Goal: Transaction & Acquisition: Book appointment/travel/reservation

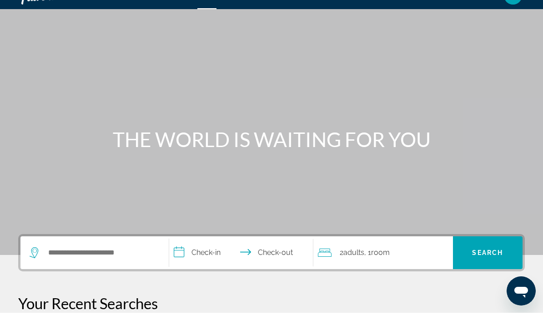
scroll to position [15, 0]
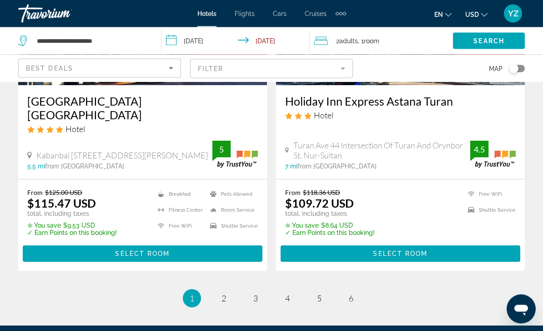
scroll to position [1867, 0]
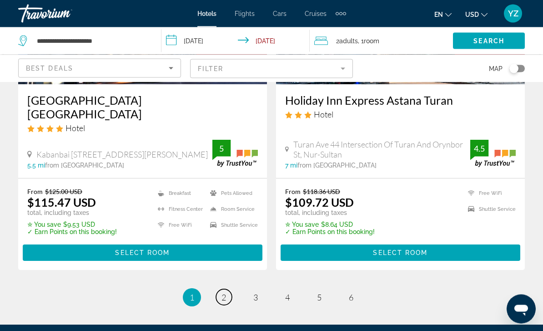
click at [231, 289] on link "page 2" at bounding box center [224, 297] width 16 height 16
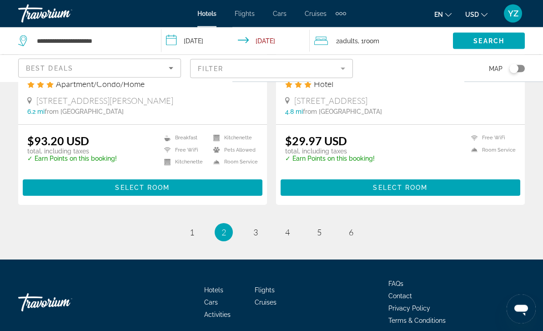
scroll to position [1872, 0]
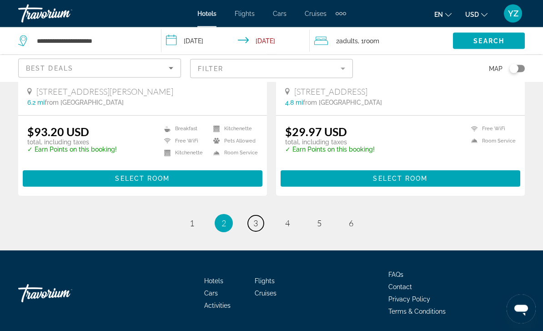
click at [258, 223] on link "page 3" at bounding box center [256, 224] width 16 height 16
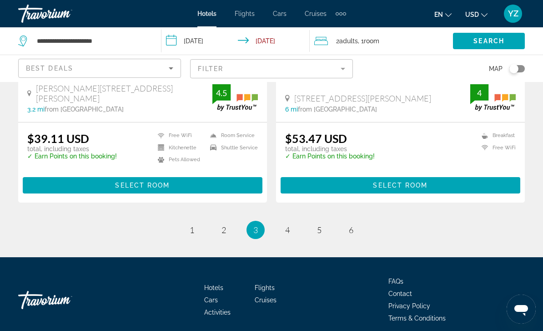
scroll to position [1840, 0]
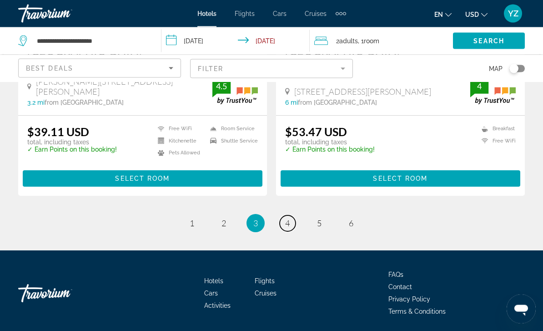
click at [295, 220] on link "page 4" at bounding box center [288, 224] width 16 height 16
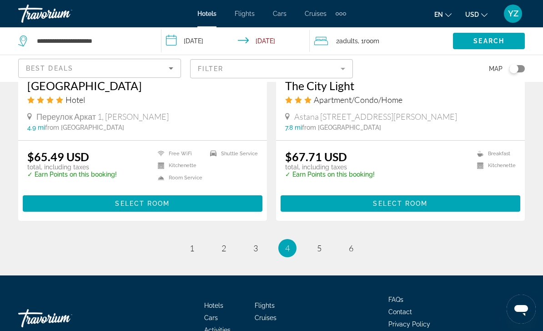
scroll to position [1838, 0]
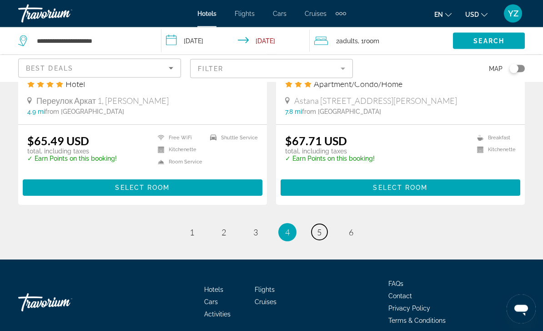
click at [323, 227] on link "page 5" at bounding box center [320, 232] width 16 height 16
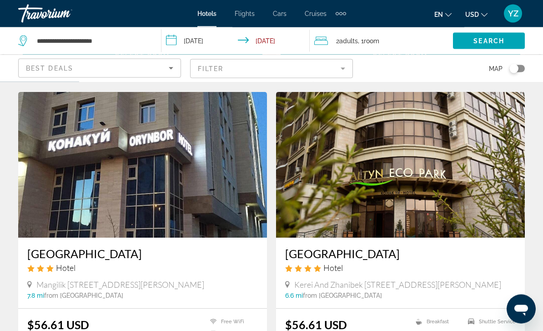
scroll to position [331, 0]
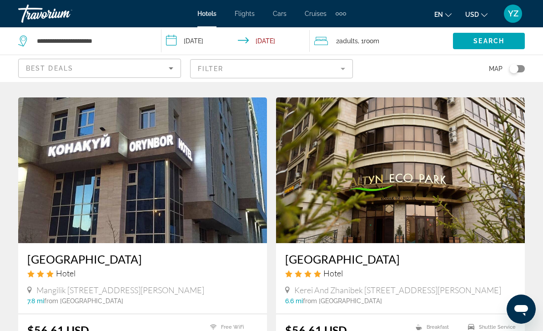
click at [451, 184] on img "Main content" at bounding box center [400, 170] width 249 height 146
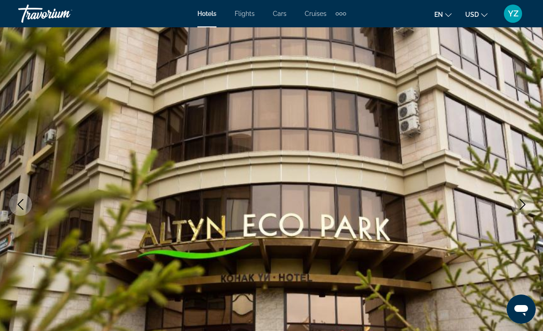
scroll to position [40, 0]
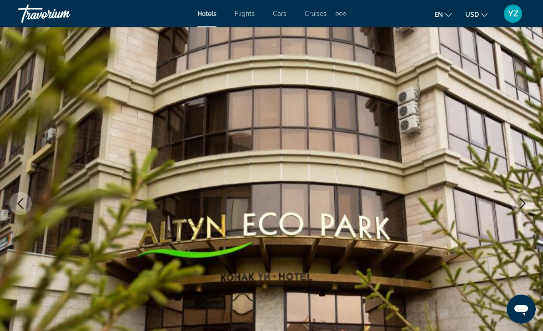
click at [511, 204] on img "Main content" at bounding box center [271, 203] width 543 height 432
click at [517, 201] on button "Next image" at bounding box center [522, 203] width 23 height 23
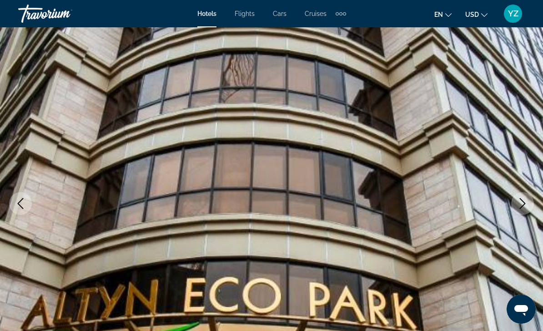
click at [522, 201] on icon "Next image" at bounding box center [522, 203] width 11 height 11
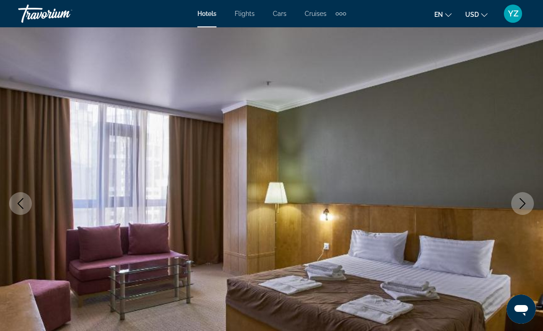
click at [523, 200] on icon "Next image" at bounding box center [522, 203] width 11 height 11
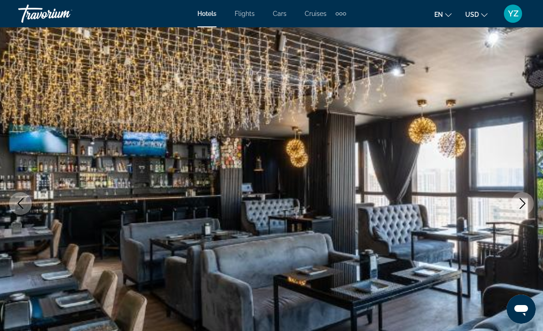
click at [520, 203] on icon "Next image" at bounding box center [522, 203] width 11 height 11
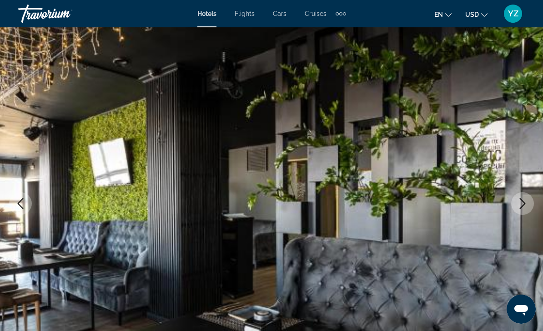
click at [524, 207] on icon "Next image" at bounding box center [522, 203] width 11 height 11
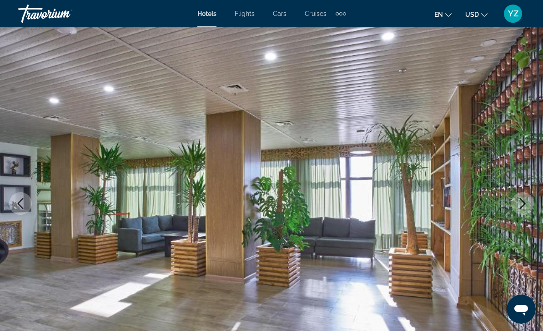
click at [523, 205] on icon "Next image" at bounding box center [522, 203] width 11 height 11
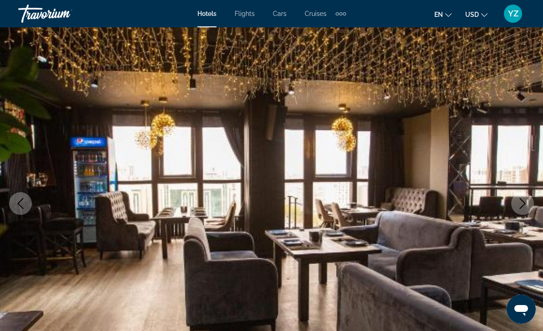
click at [524, 202] on icon "Next image" at bounding box center [522, 203] width 11 height 11
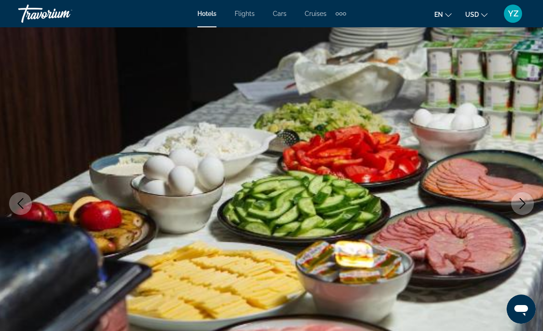
click at [524, 197] on button "Next image" at bounding box center [522, 203] width 23 height 23
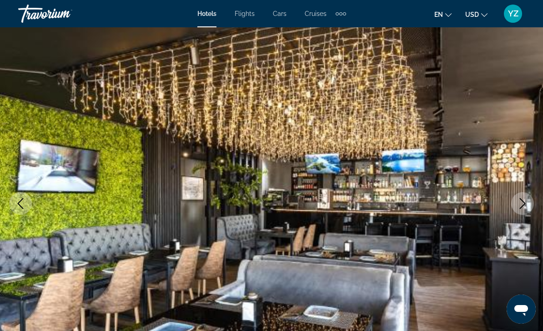
click at [524, 198] on icon "Next image" at bounding box center [522, 203] width 11 height 11
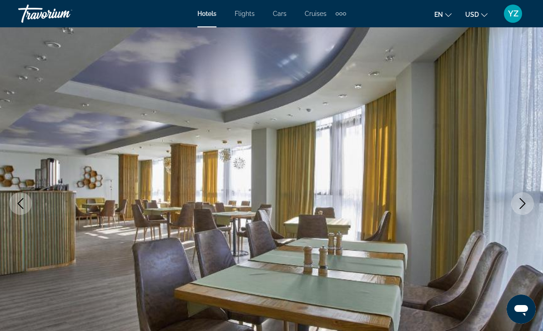
click at [520, 201] on icon "Next image" at bounding box center [522, 203] width 11 height 11
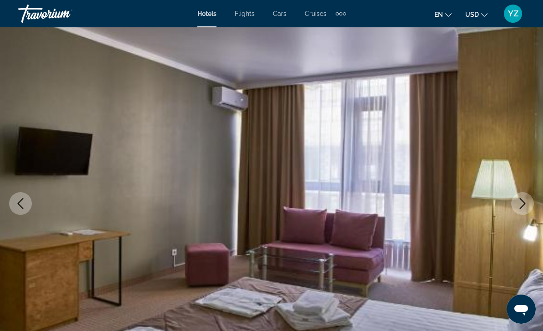
click at [523, 195] on button "Next image" at bounding box center [522, 203] width 23 height 23
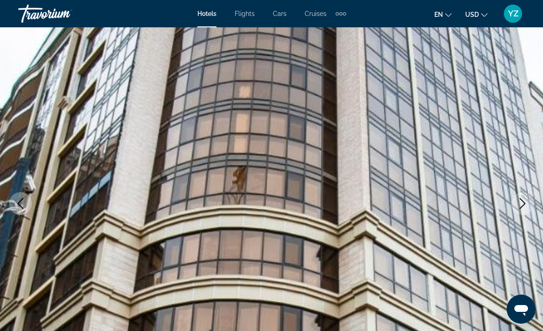
click at [524, 194] on button "Next image" at bounding box center [522, 203] width 23 height 23
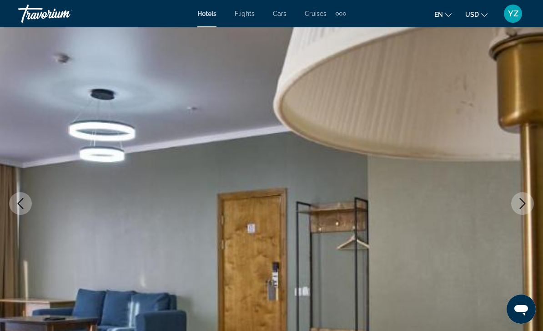
click at [524, 194] on button "Next image" at bounding box center [522, 203] width 23 height 23
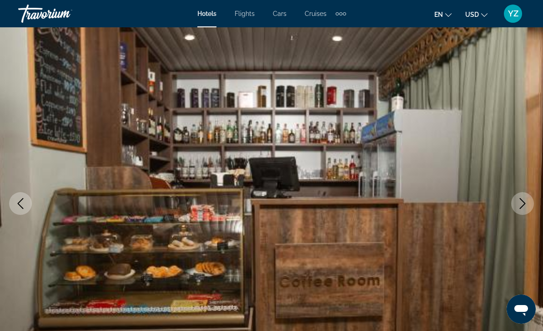
click at [524, 195] on button "Next image" at bounding box center [522, 203] width 23 height 23
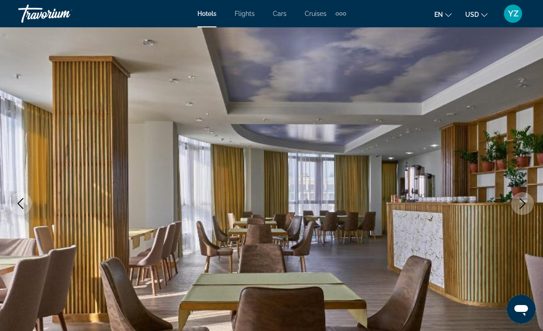
click at [522, 198] on icon "Next image" at bounding box center [522, 203] width 11 height 11
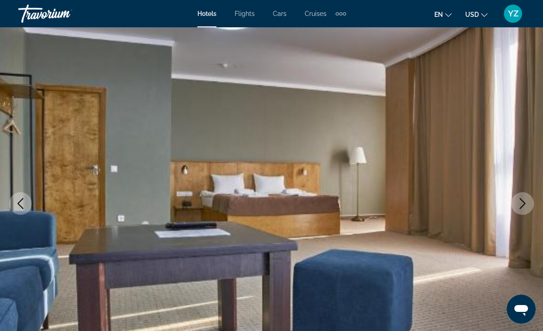
click at [524, 194] on button "Next image" at bounding box center [522, 203] width 23 height 23
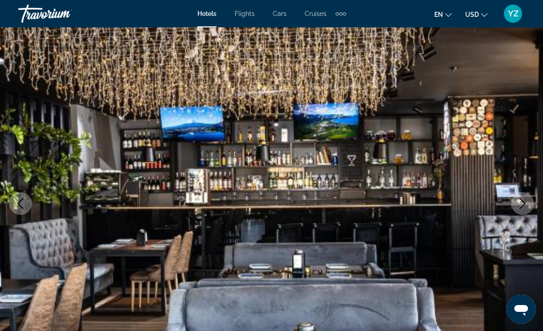
click at [524, 193] on button "Next image" at bounding box center [522, 203] width 23 height 23
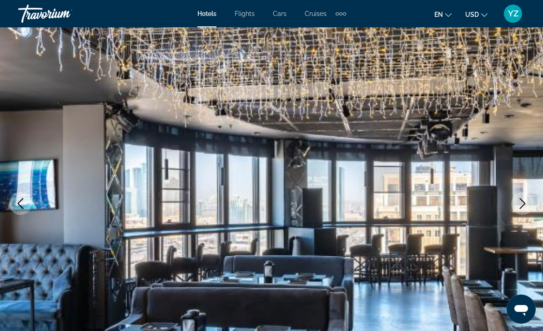
click at [522, 197] on button "Next image" at bounding box center [522, 203] width 23 height 23
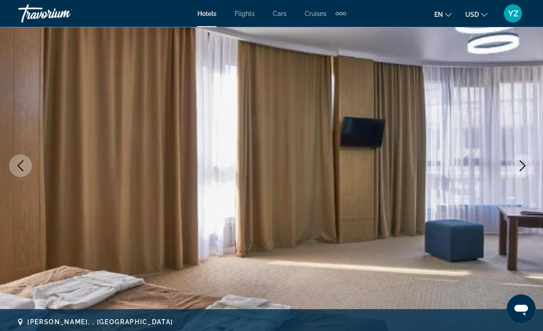
scroll to position [78, 0]
click at [521, 161] on icon "Next image" at bounding box center [523, 165] width 6 height 11
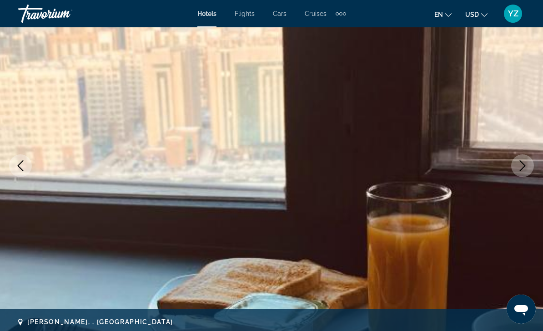
click at [519, 164] on icon "Next image" at bounding box center [522, 165] width 11 height 11
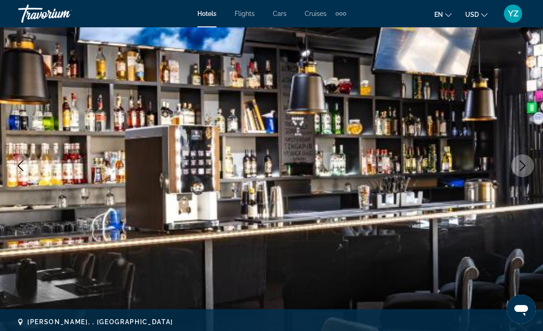
click at [520, 164] on icon "Next image" at bounding box center [522, 165] width 11 height 11
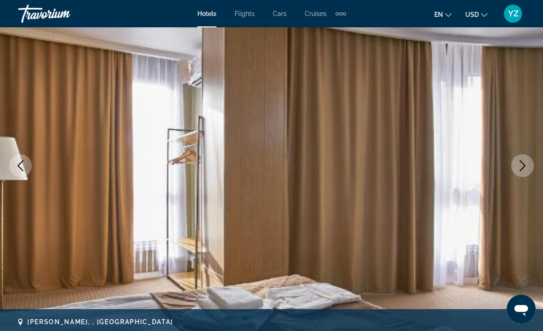
click at [522, 164] on icon "Next image" at bounding box center [522, 165] width 11 height 11
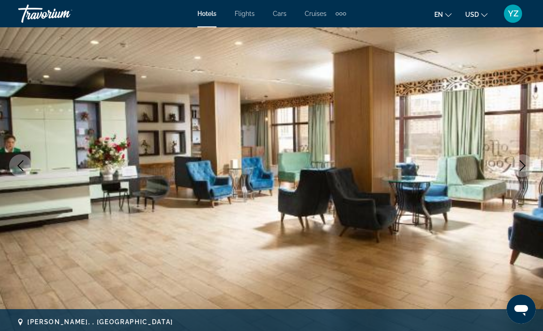
click at [526, 162] on icon "Next image" at bounding box center [522, 165] width 11 height 11
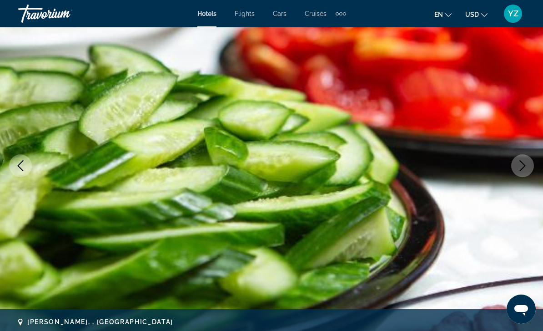
click at [525, 162] on icon "Next image" at bounding box center [522, 165] width 11 height 11
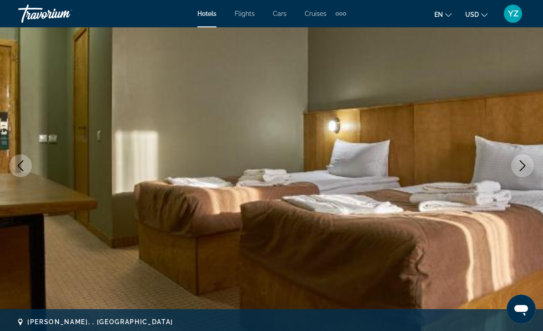
click at [525, 162] on icon "Next image" at bounding box center [522, 165] width 11 height 11
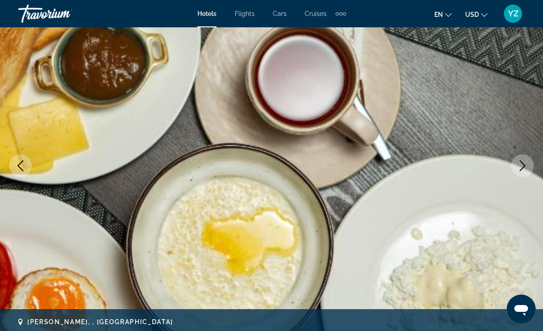
click at [524, 163] on icon "Next image" at bounding box center [522, 165] width 11 height 11
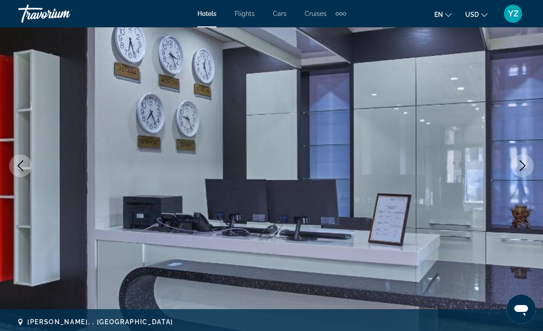
click at [516, 158] on button "Next image" at bounding box center [522, 165] width 23 height 23
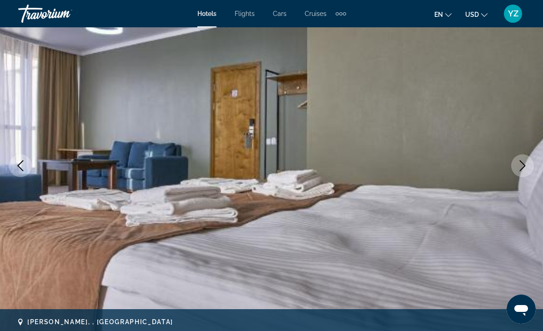
click at [523, 163] on icon "Next image" at bounding box center [523, 165] width 6 height 11
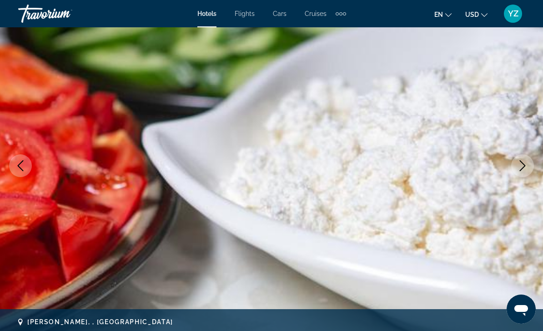
click at [520, 165] on icon "Next image" at bounding box center [522, 165] width 11 height 11
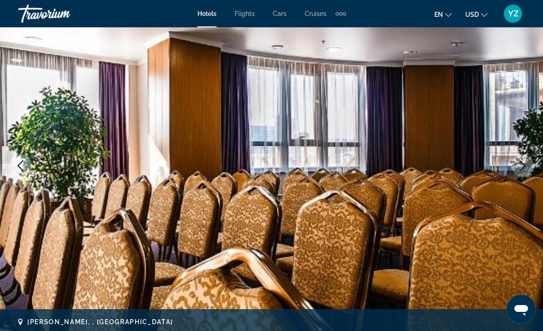
click at [525, 162] on icon "Next image" at bounding box center [522, 165] width 11 height 11
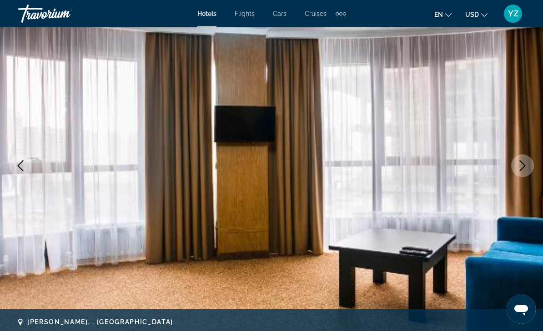
click at [525, 162] on icon "Next image" at bounding box center [522, 165] width 11 height 11
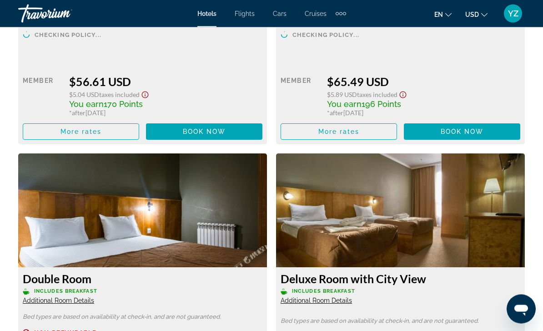
scroll to position [1572, 0]
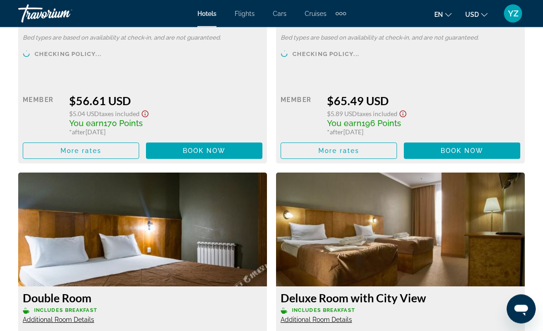
click at [107, 151] on span "Main content" at bounding box center [81, 151] width 116 height 22
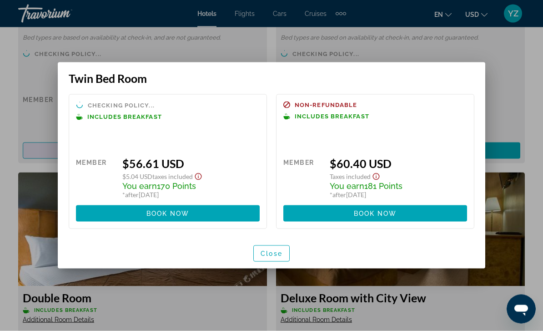
scroll to position [0, 0]
click at [522, 49] on div at bounding box center [271, 165] width 543 height 331
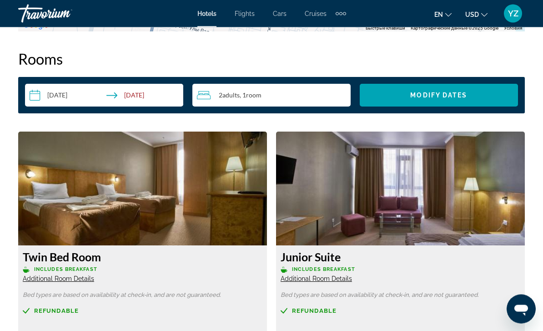
scroll to position [1307, 0]
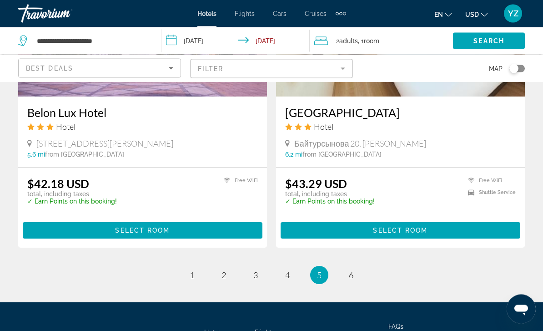
scroll to position [1766, 0]
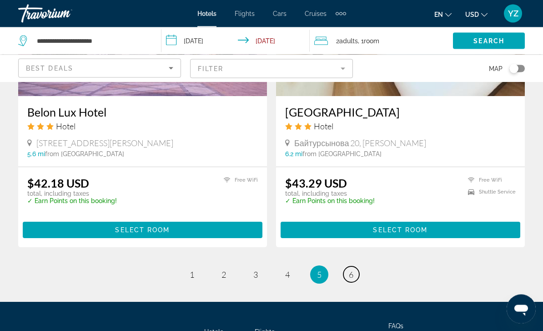
click at [355, 276] on link "page 6" at bounding box center [352, 275] width 16 height 16
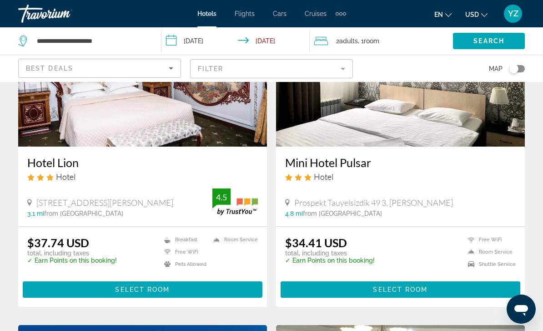
scroll to position [413, 0]
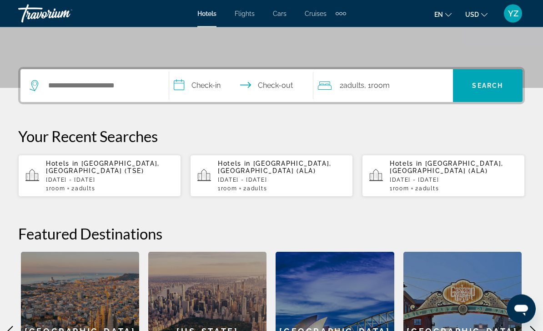
scroll to position [185, 0]
click at [136, 180] on p "[DATE] - [DATE]" at bounding box center [110, 180] width 128 height 6
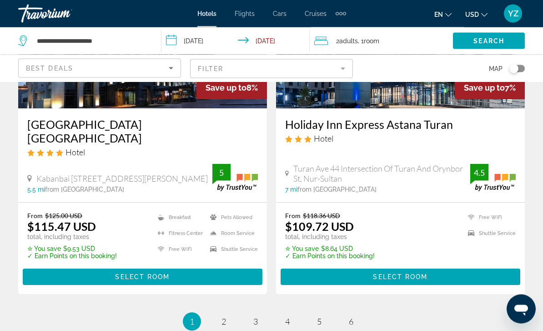
scroll to position [1844, 0]
click at [357, 313] on link "page 6" at bounding box center [352, 321] width 16 height 16
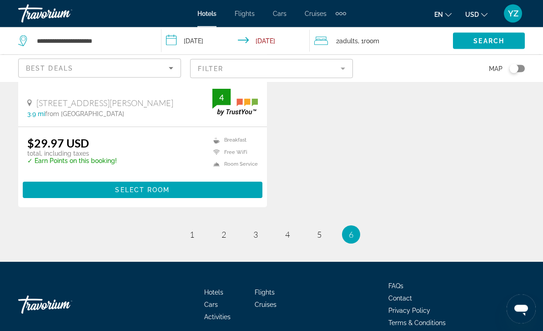
scroll to position [1176, 0]
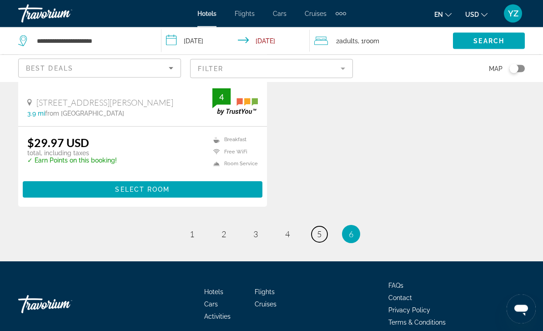
click at [320, 237] on span "5" at bounding box center [319, 234] width 5 height 10
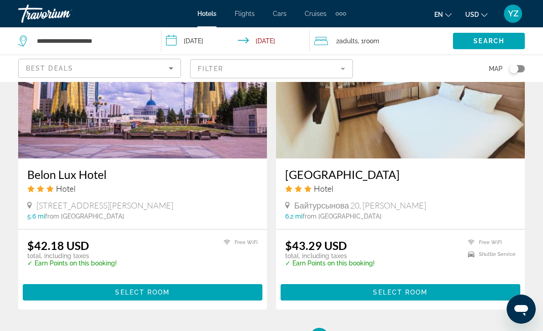
scroll to position [1703, 0]
